Goal: Transaction & Acquisition: Subscribe to service/newsletter

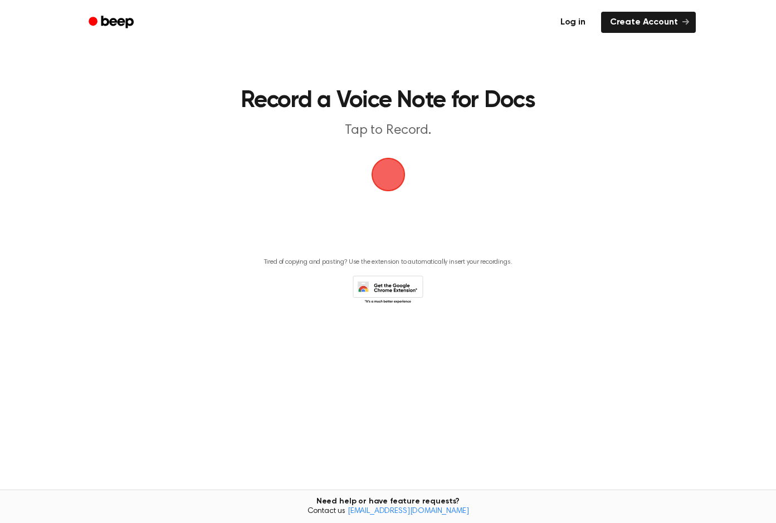
click at [569, 21] on link "Log in" at bounding box center [573, 22] width 43 height 21
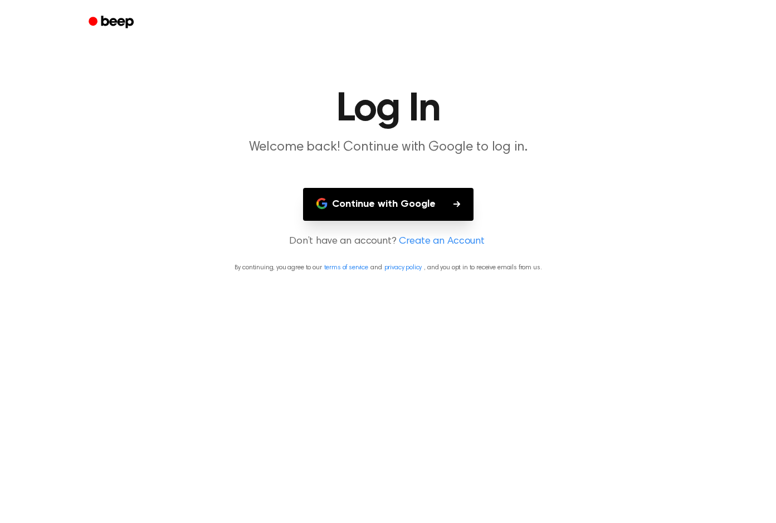
click at [414, 204] on button "Continue with Google" at bounding box center [388, 204] width 171 height 33
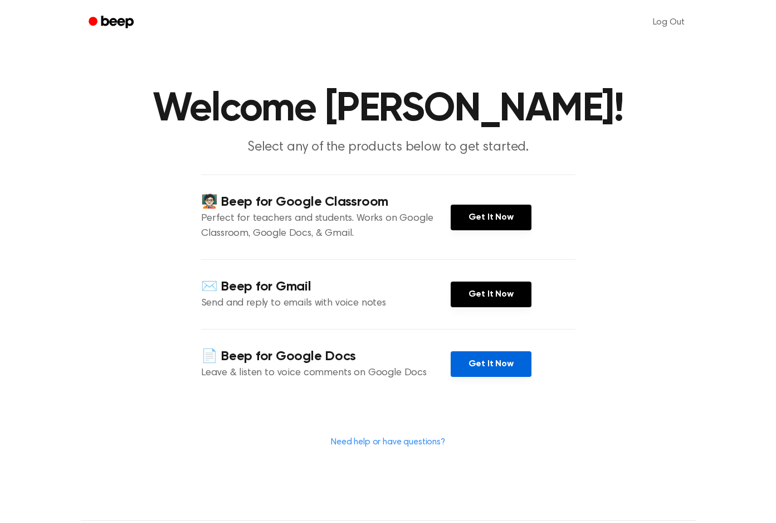
click at [484, 367] on link "Get It Now" at bounding box center [491, 364] width 81 height 26
